Goal: Transaction & Acquisition: Purchase product/service

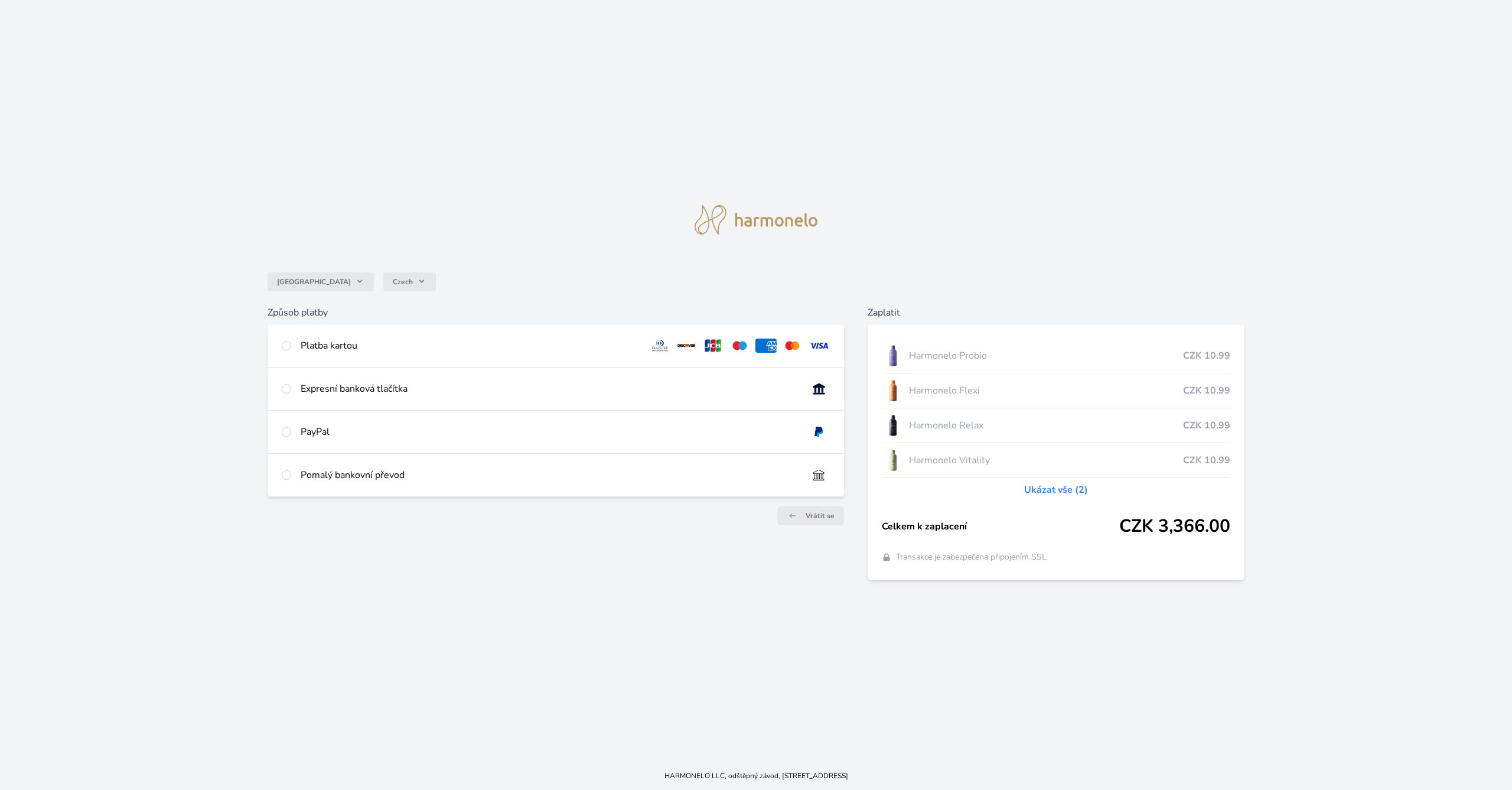
click at [1046, 488] on link "Ukázat vše (2)" at bounding box center [1056, 490] width 64 height 14
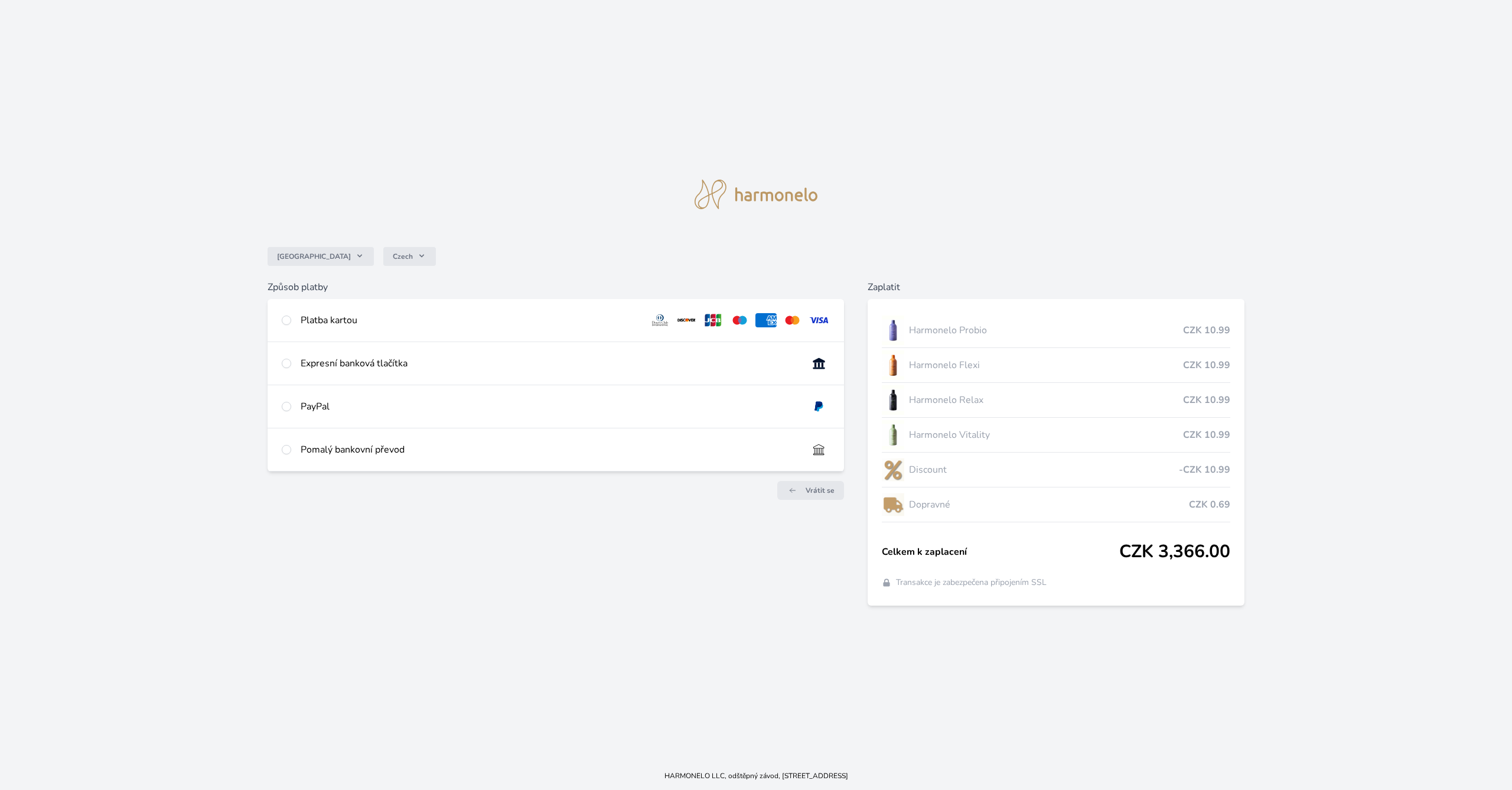
click at [290, 323] on div at bounding box center [287, 320] width 10 height 14
radio input "true"
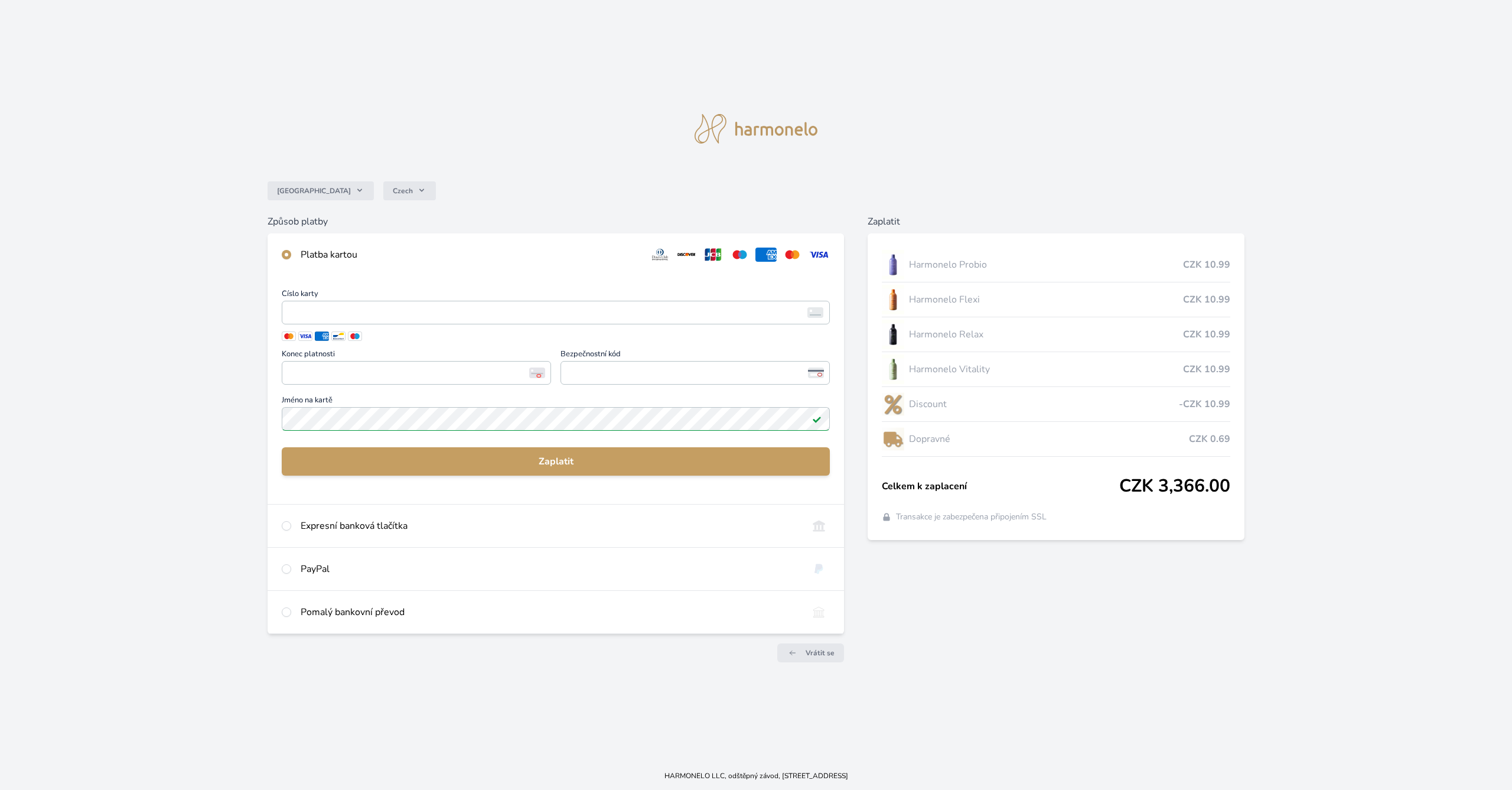
click at [285, 525] on input "radio" at bounding box center [287, 526] width 10 height 10
radio input "true"
radio input "false"
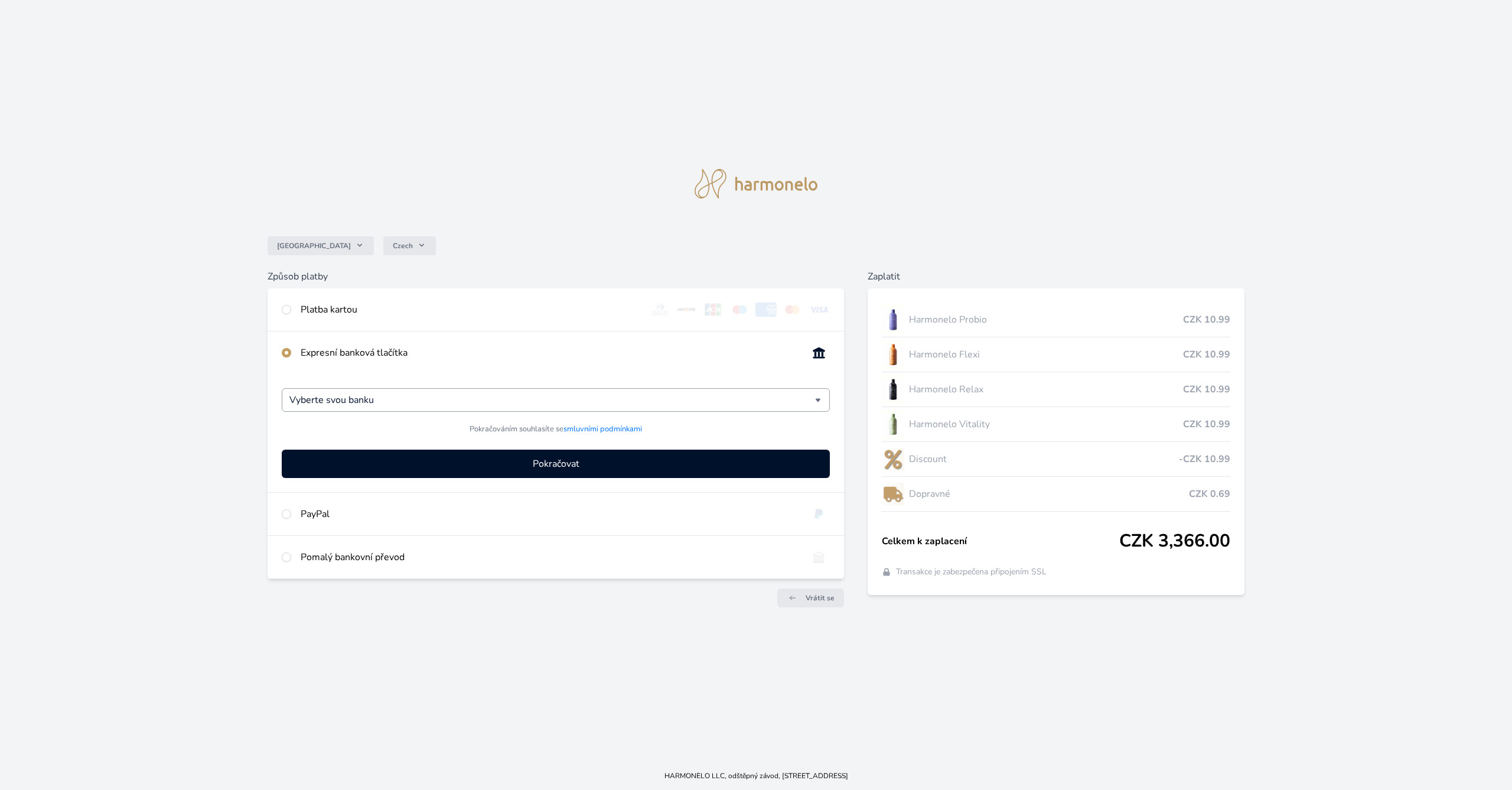
click at [822, 401] on div "Vyberte svou banku" at bounding box center [555, 400] width 548 height 24
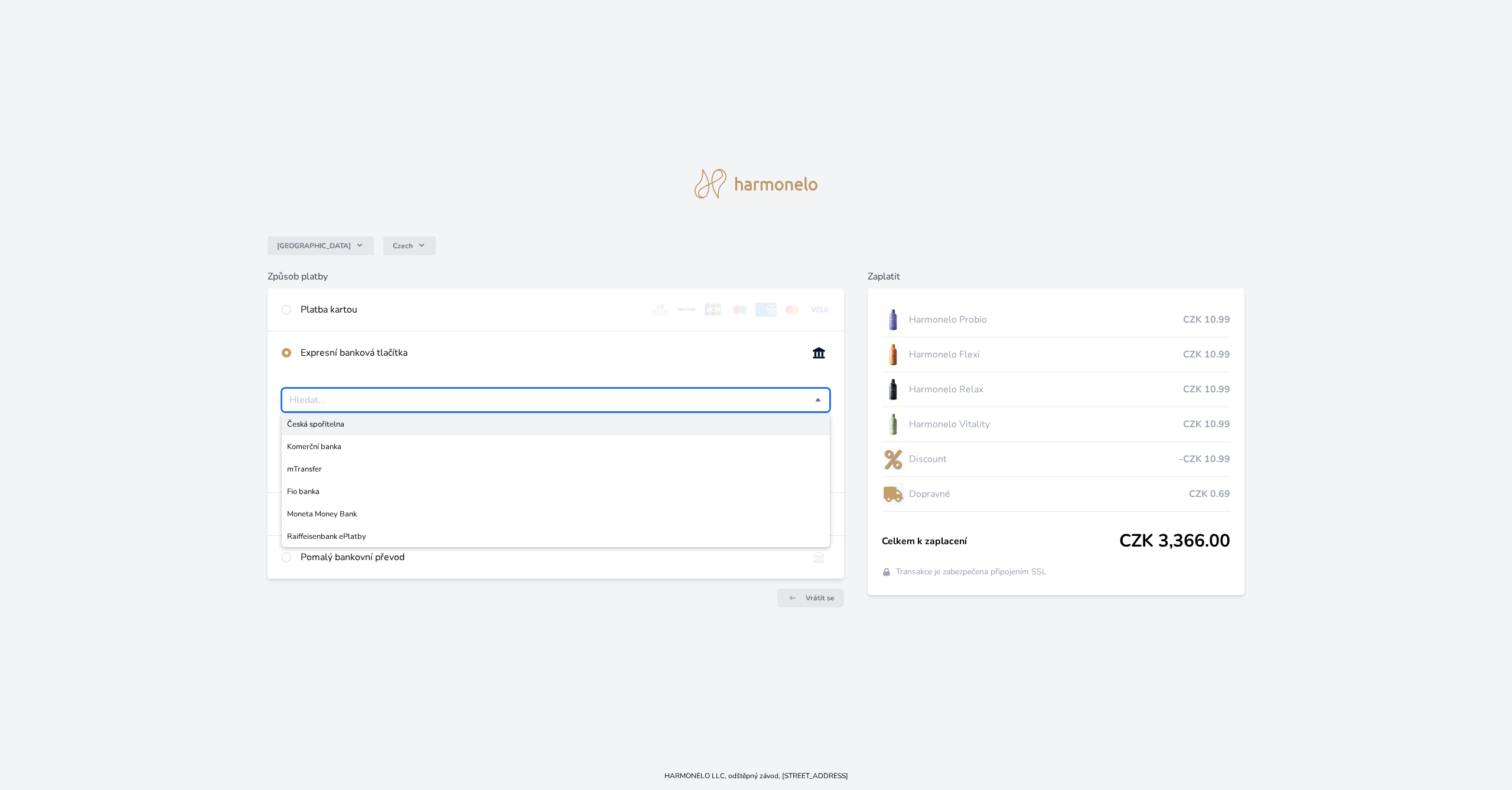
click at [345, 427] on span "Česká spořitelna" at bounding box center [556, 424] width 538 height 12
type input "Česká spořitelna"
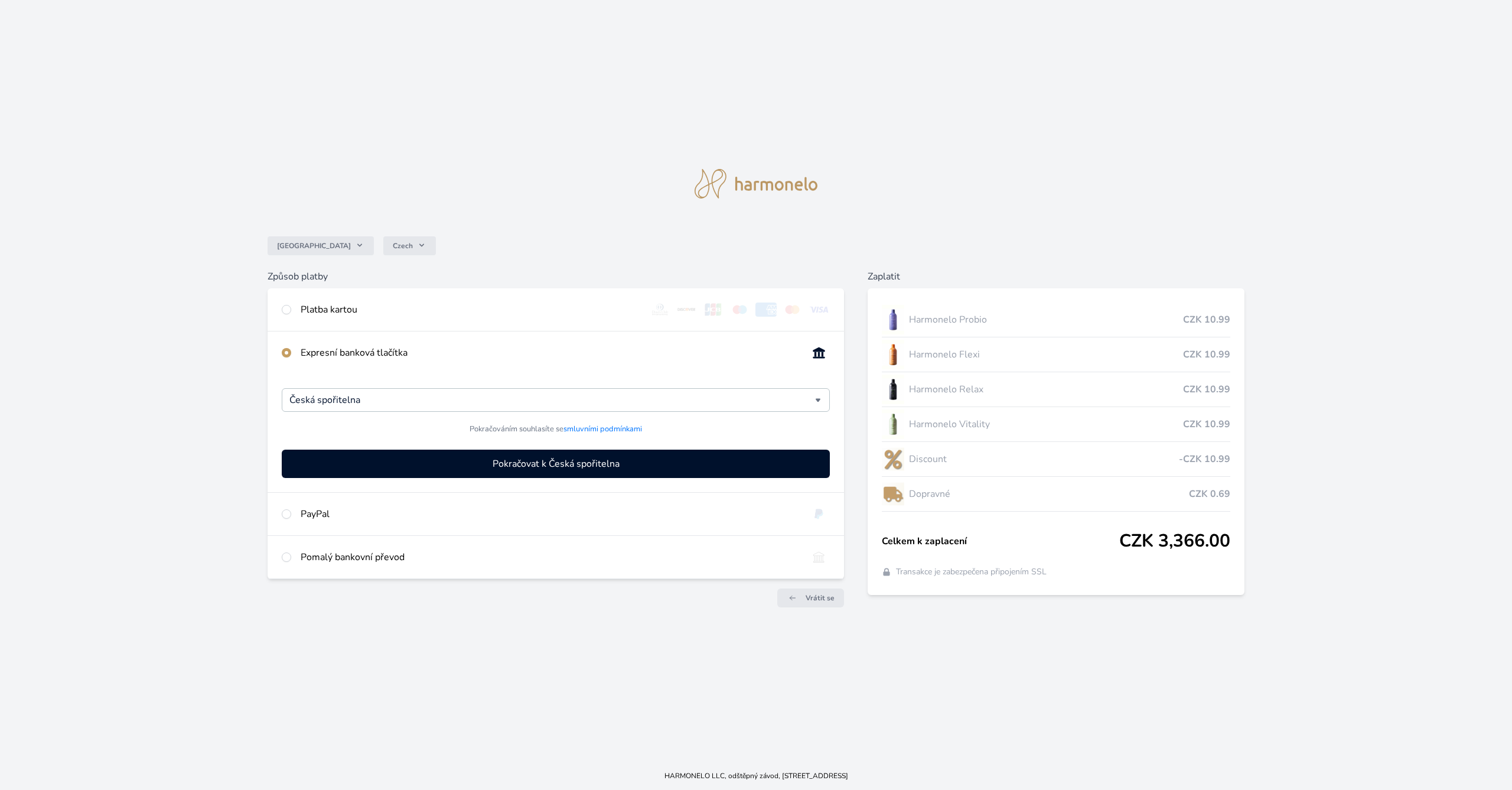
click at [287, 312] on input "radio" at bounding box center [287, 310] width 10 height 10
radio input "true"
radio input "false"
